Goal: Information Seeking & Learning: Understand process/instructions

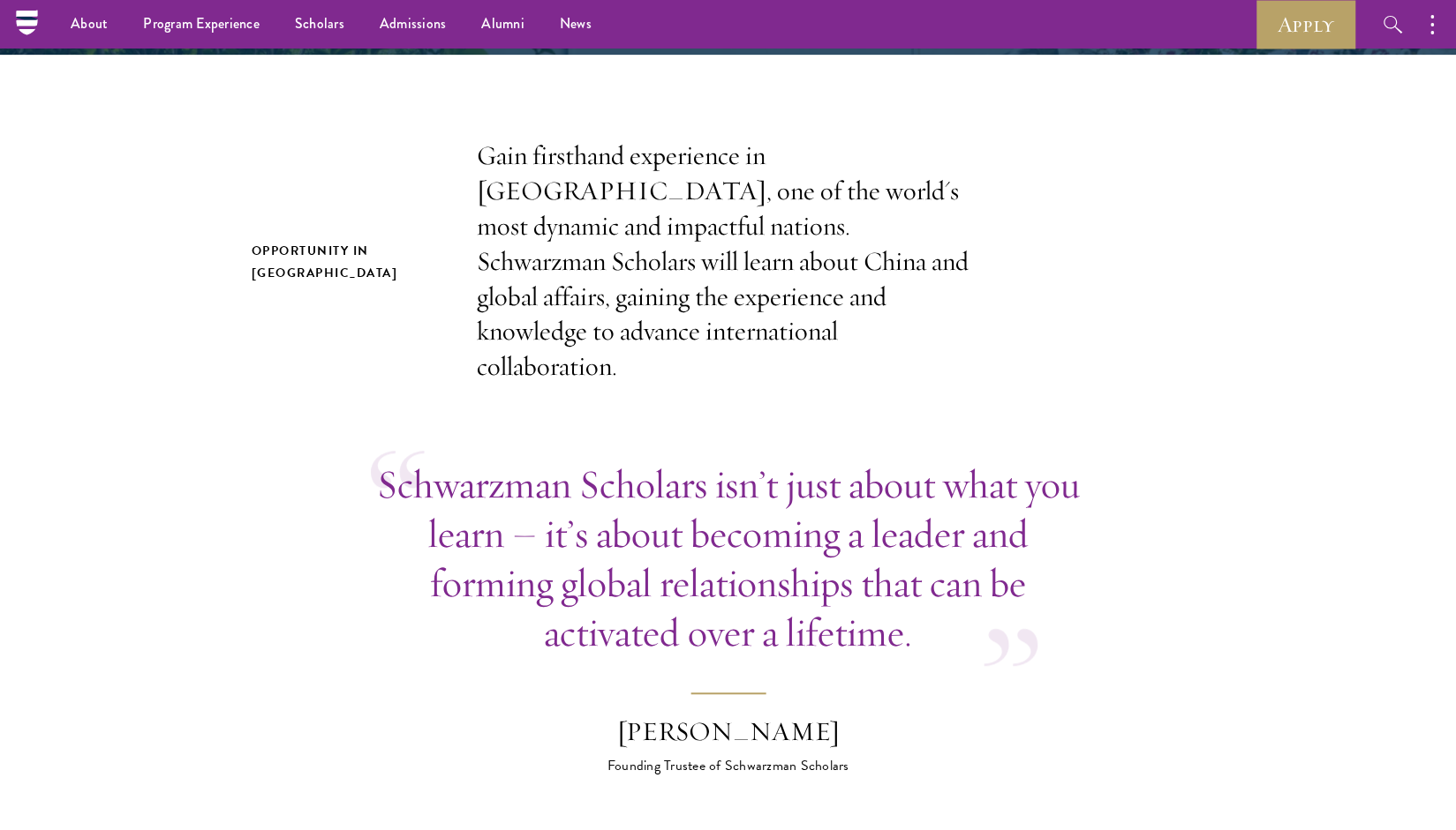
scroll to position [483, 0]
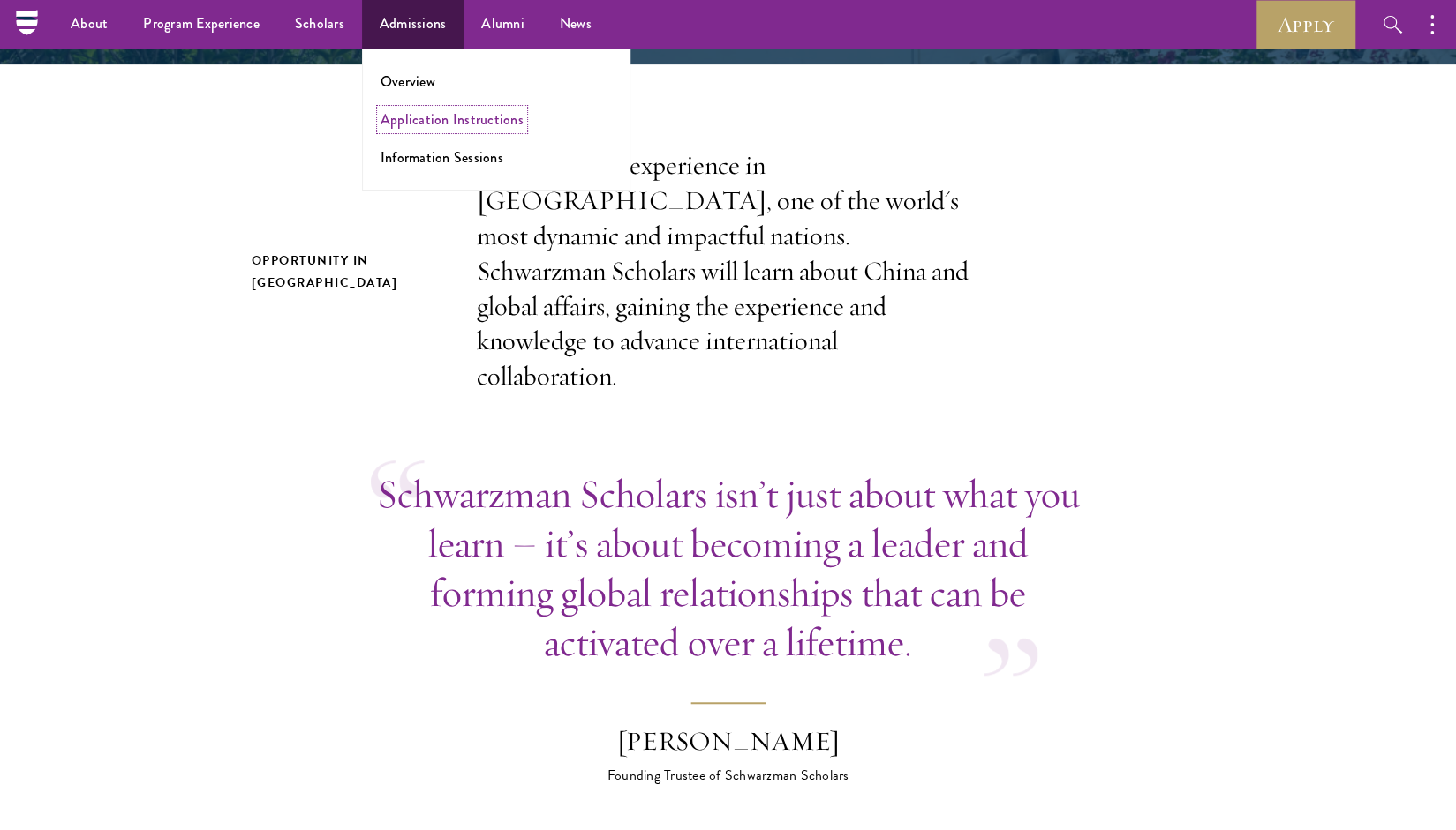
click at [411, 127] on link "Application Instructions" at bounding box center [452, 119] width 143 height 21
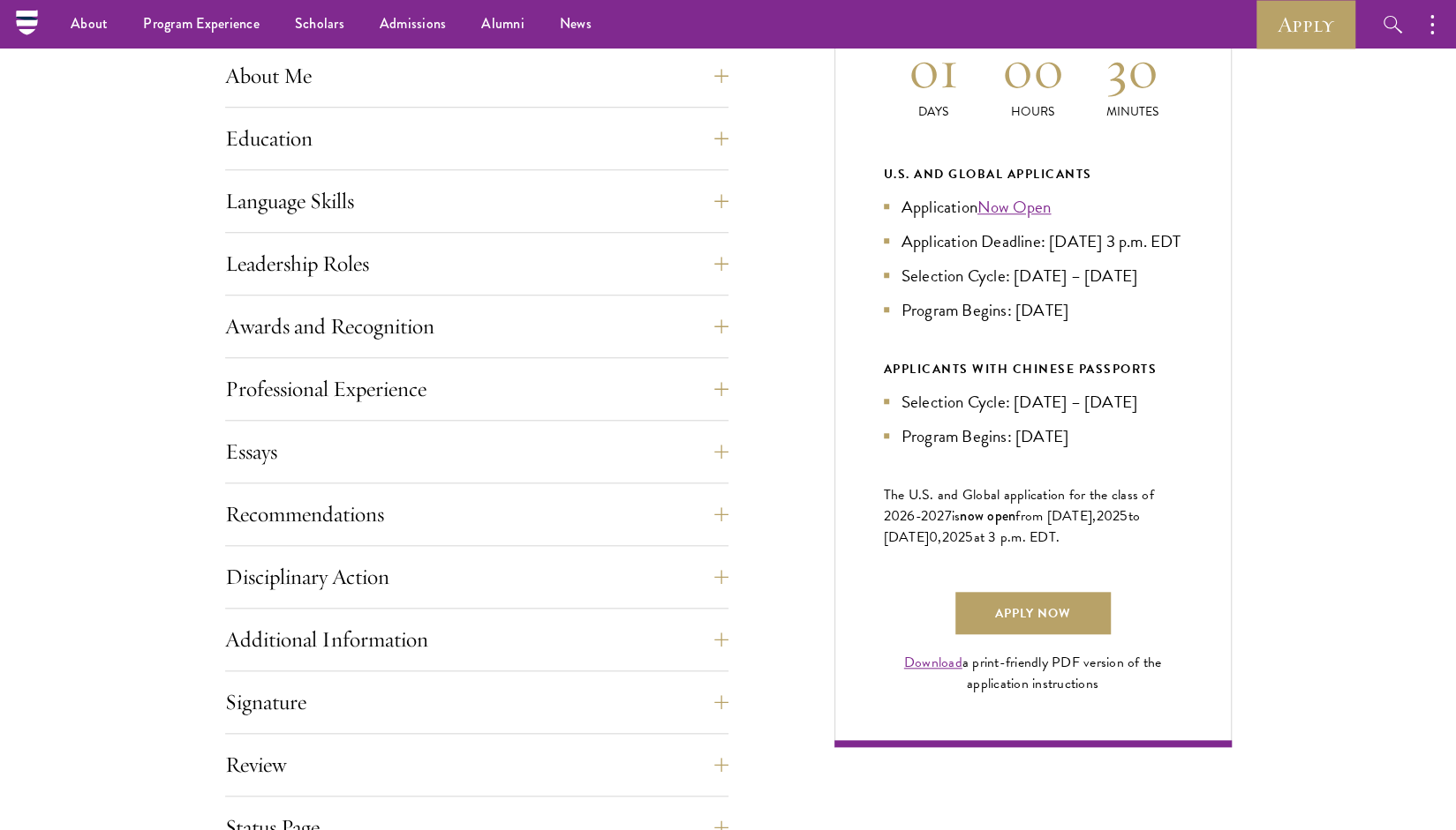
scroll to position [836, 0]
click at [745, 513] on div "Application Home Page The online application form must be completed in English.…" at bounding box center [728, 399] width 1006 height 1045
click at [715, 522] on button "Recommendations" at bounding box center [490, 515] width 504 height 42
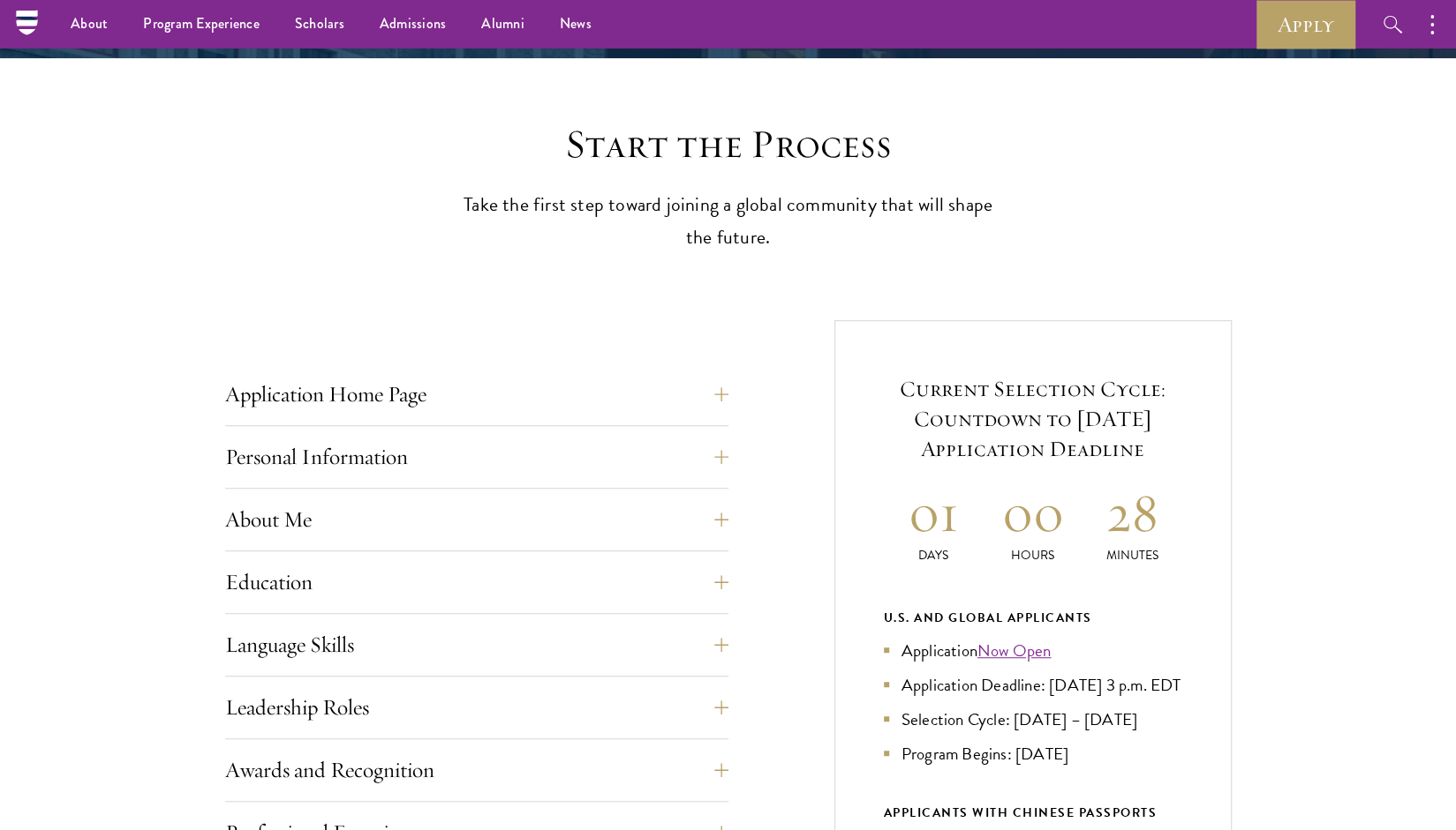
scroll to position [393, 0]
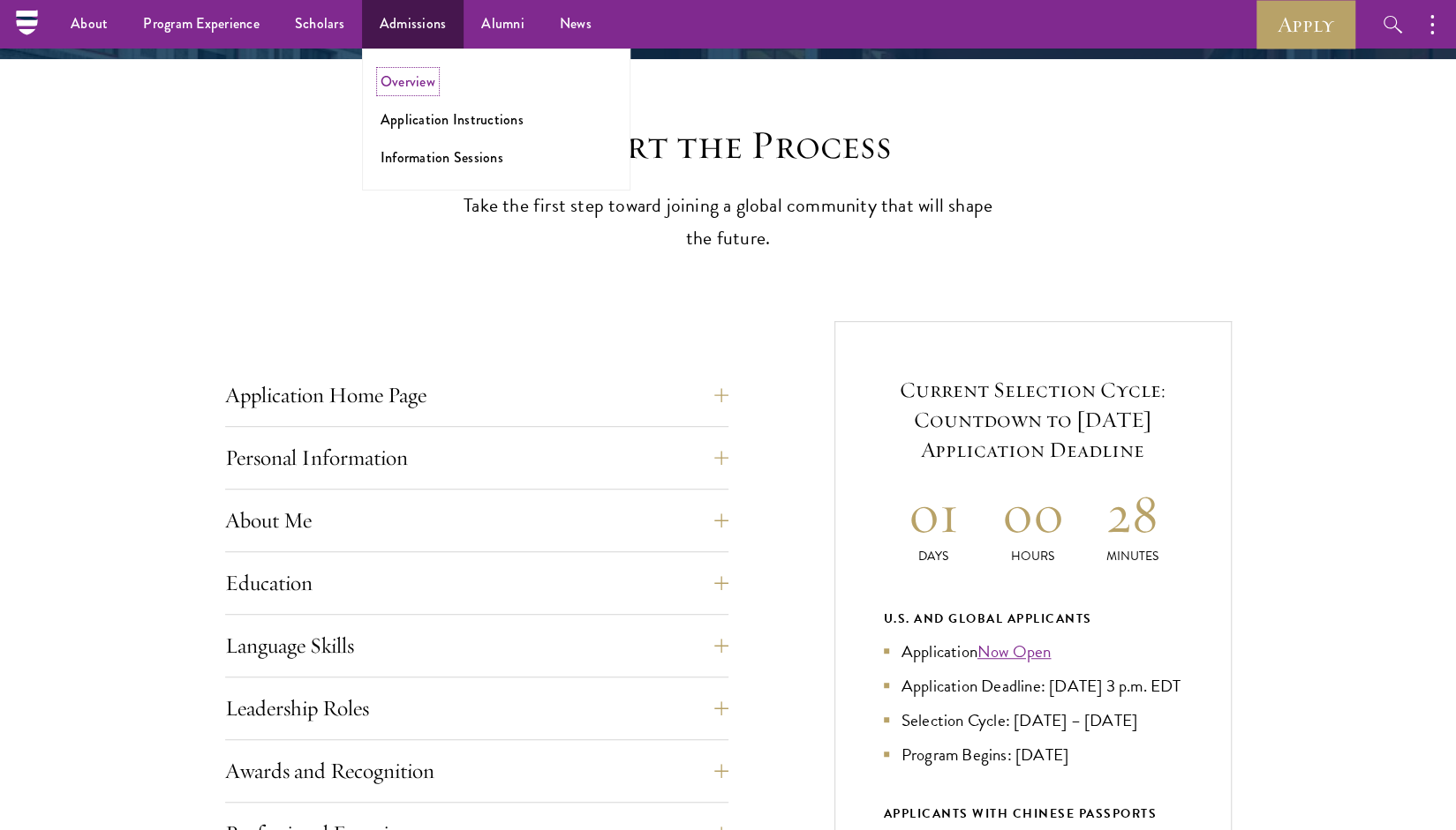
click at [413, 84] on link "Overview" at bounding box center [408, 82] width 55 height 21
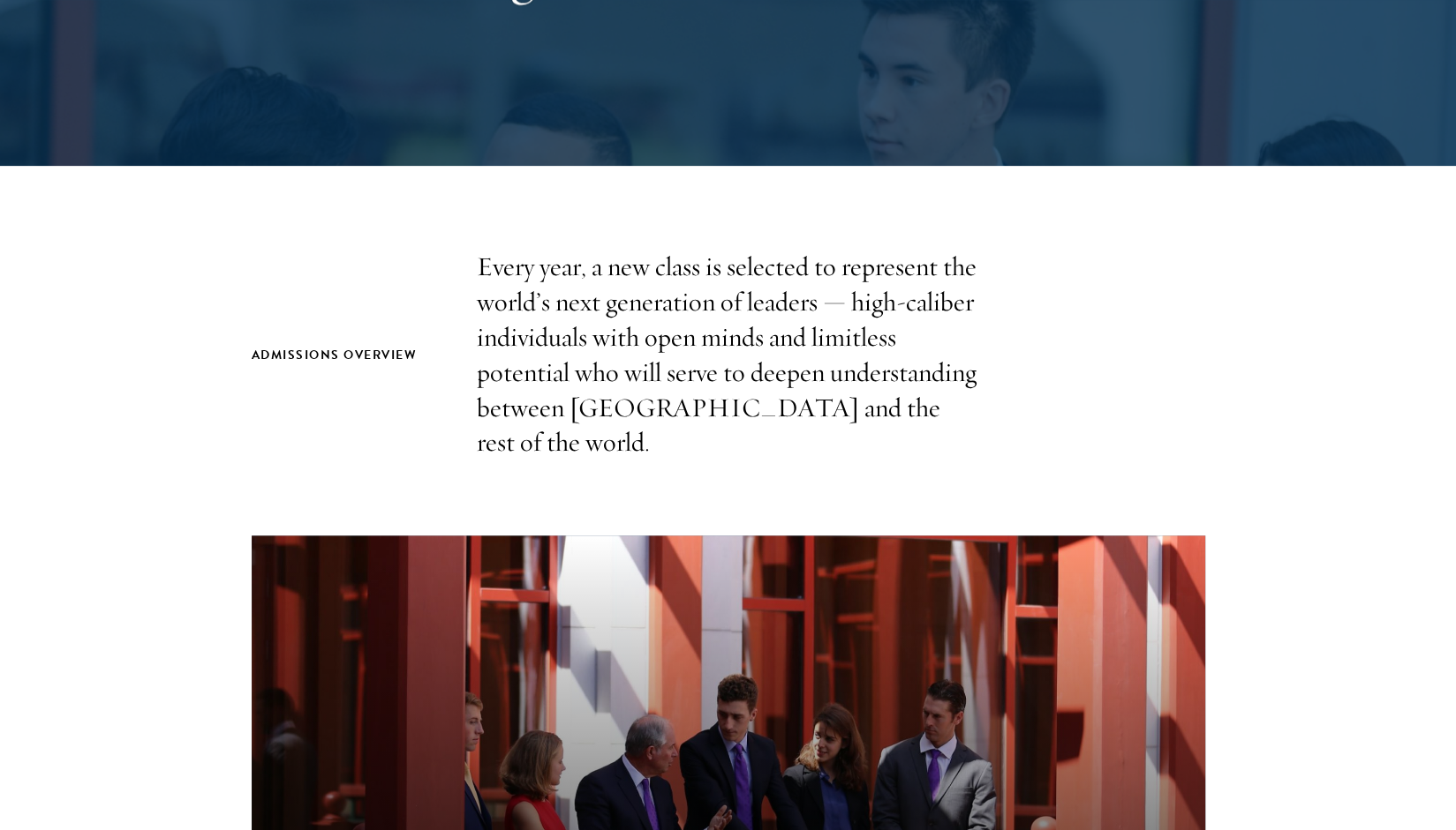
scroll to position [383, 0]
